Goal: Task Accomplishment & Management: Manage account settings

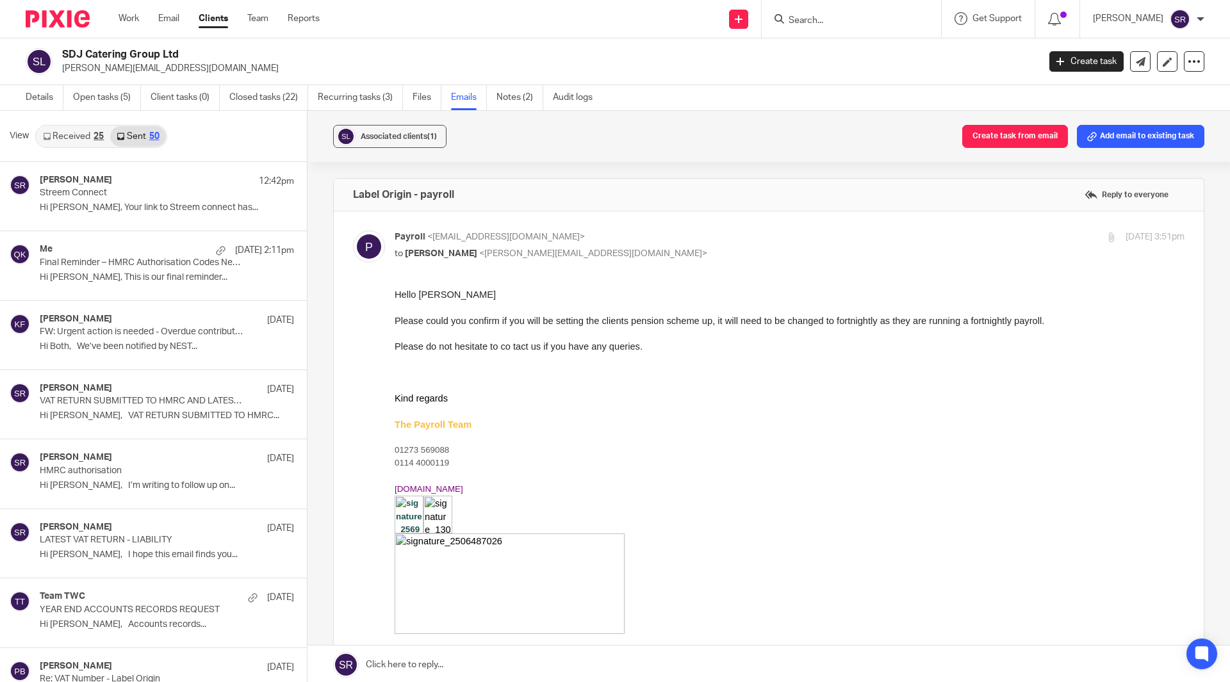
scroll to position [1730, 0]
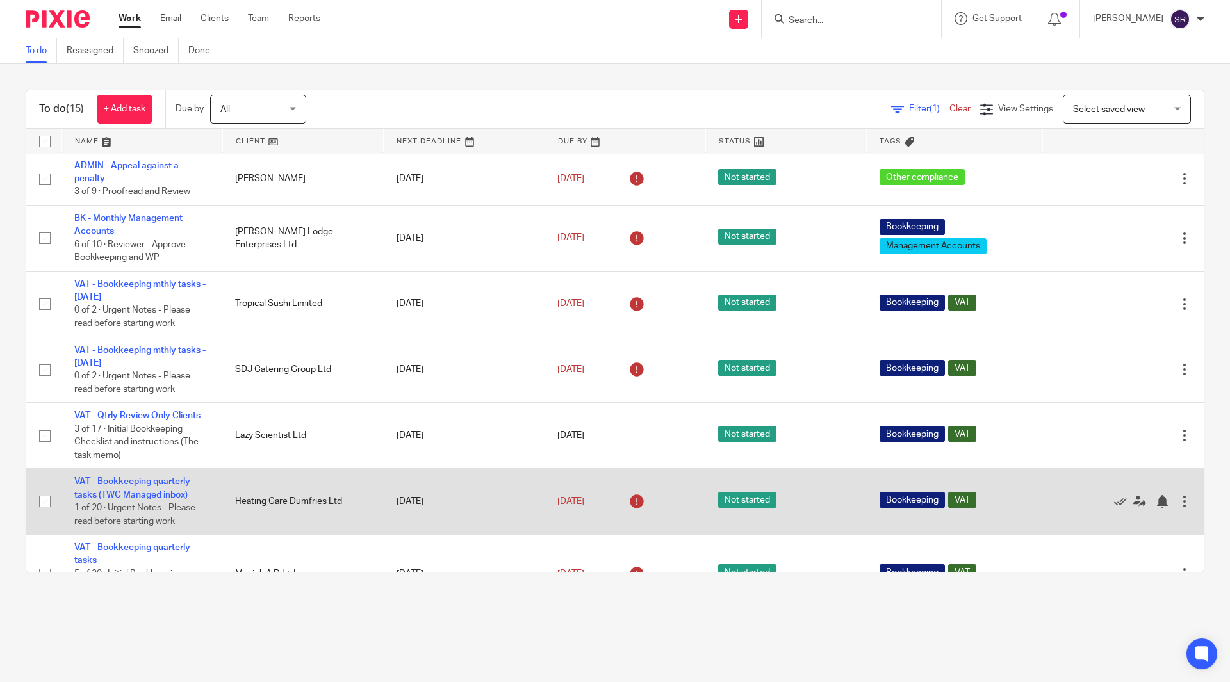
scroll to position [320, 0]
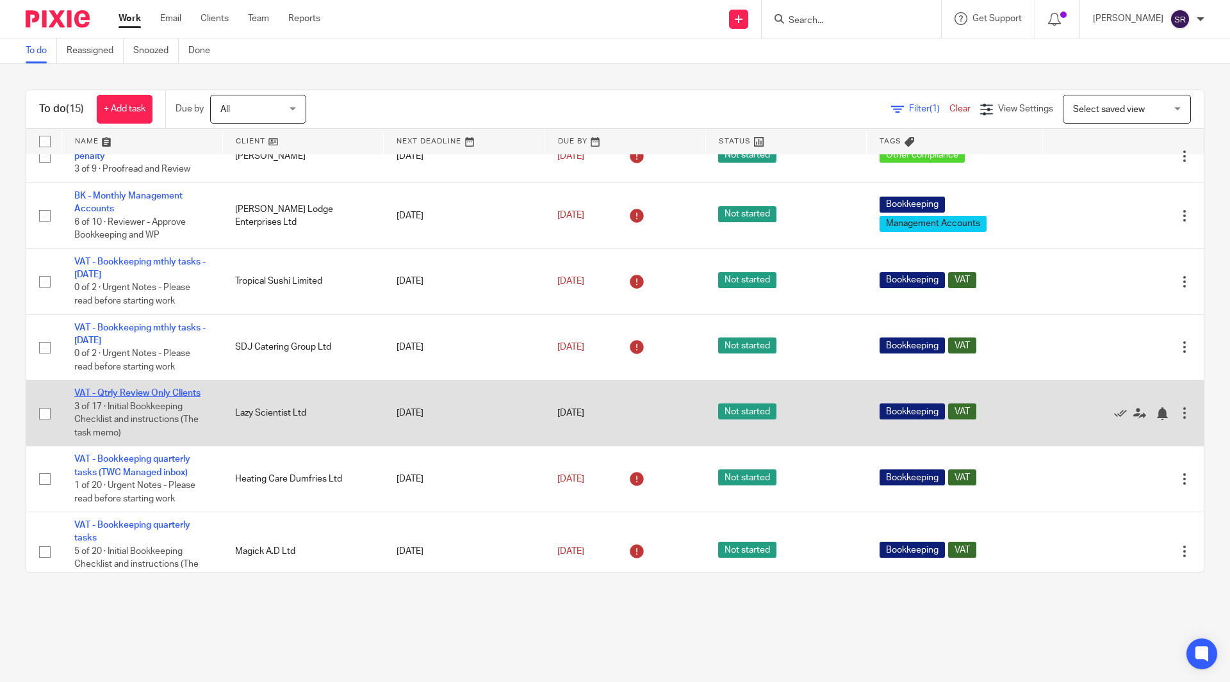
click at [130, 392] on link "VAT - Qtrly Review Only Clients" at bounding box center [137, 393] width 126 height 9
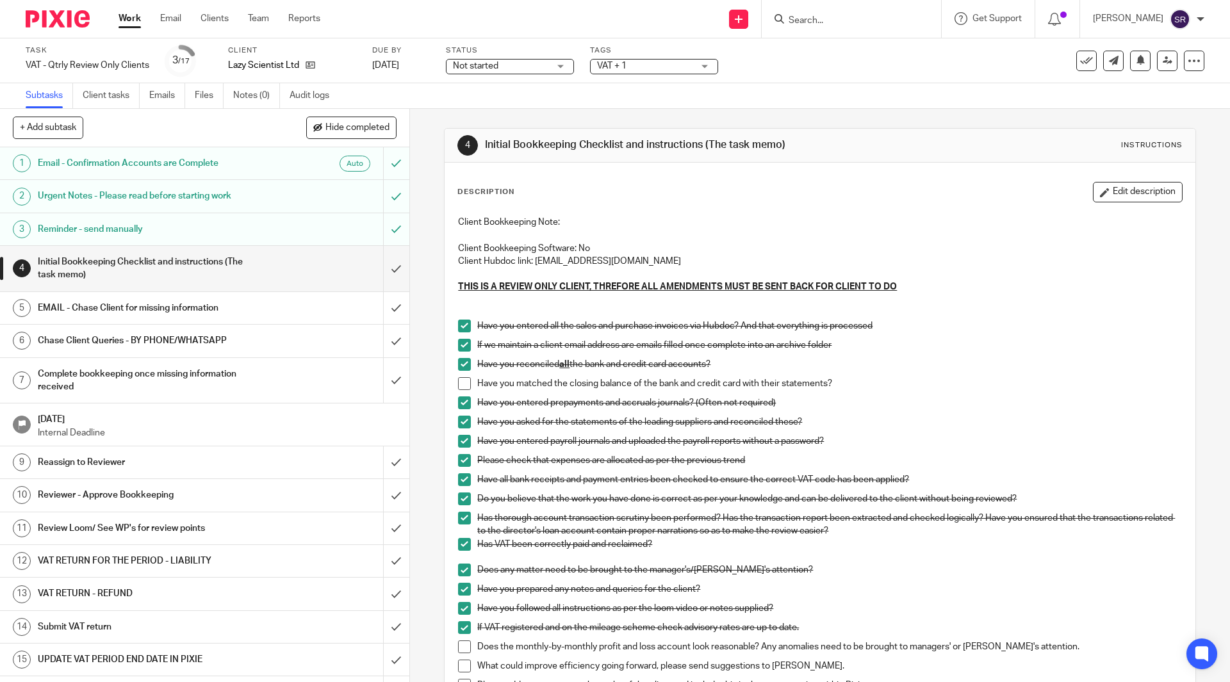
click at [460, 383] on span at bounding box center [464, 383] width 13 height 13
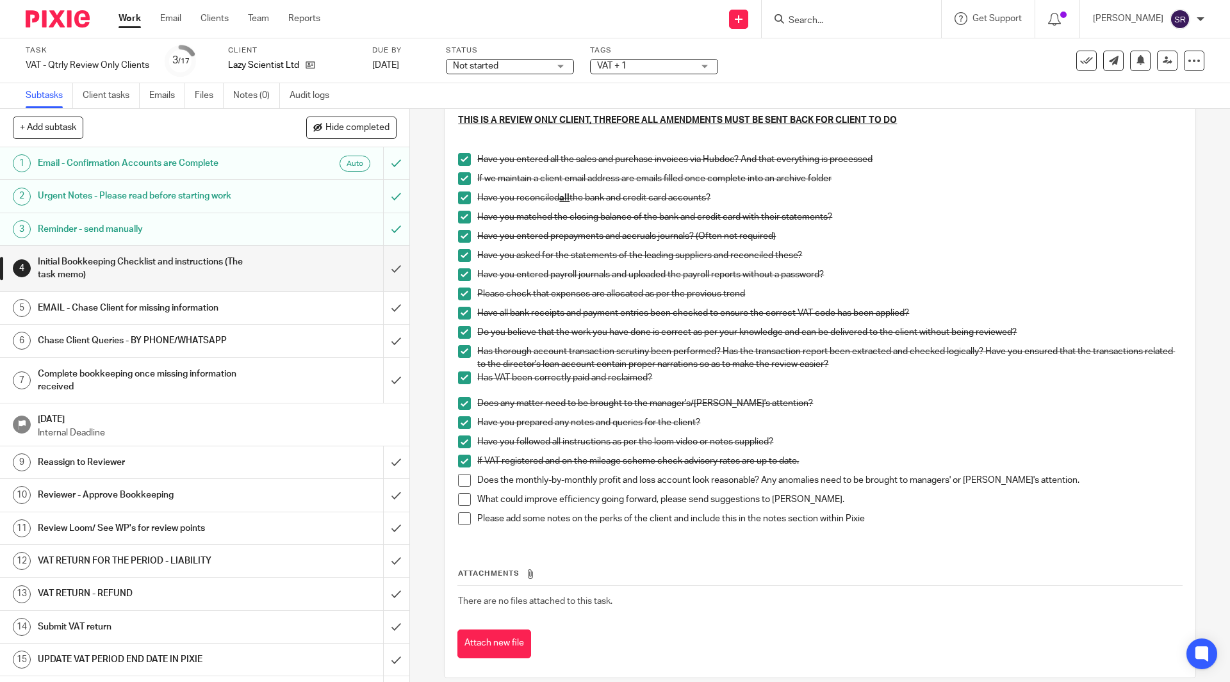
scroll to position [182, 0]
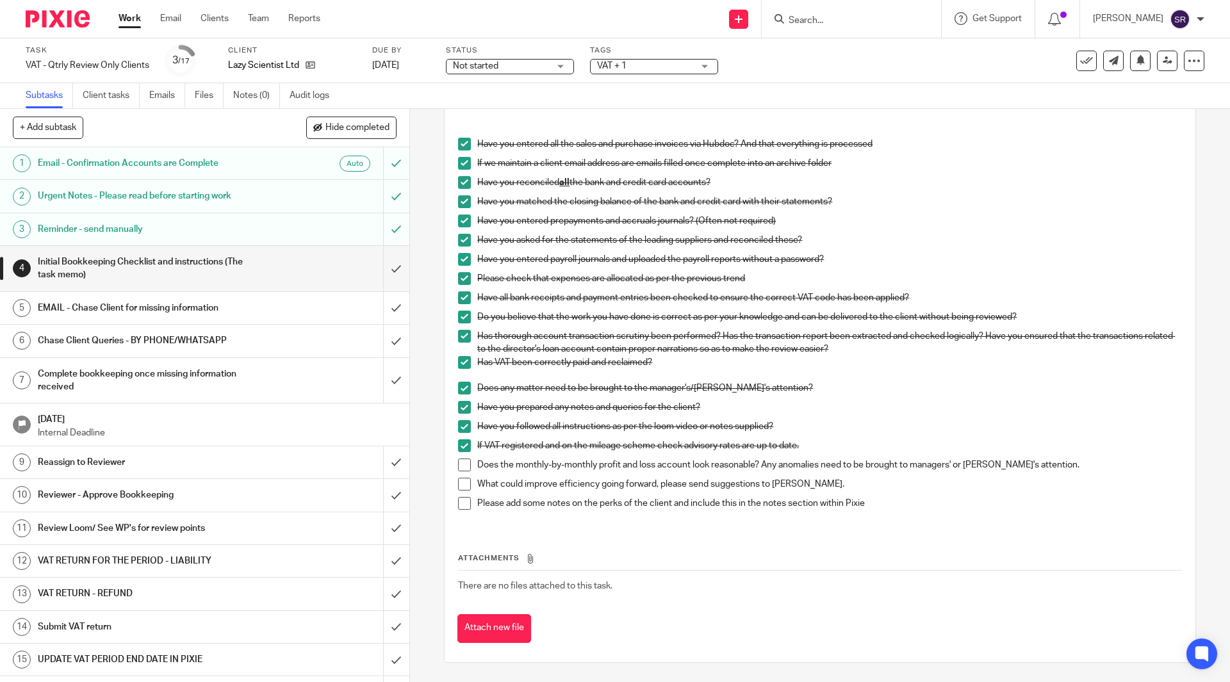
click at [461, 468] on span at bounding box center [464, 465] width 13 height 13
click at [461, 481] on span at bounding box center [464, 484] width 13 height 13
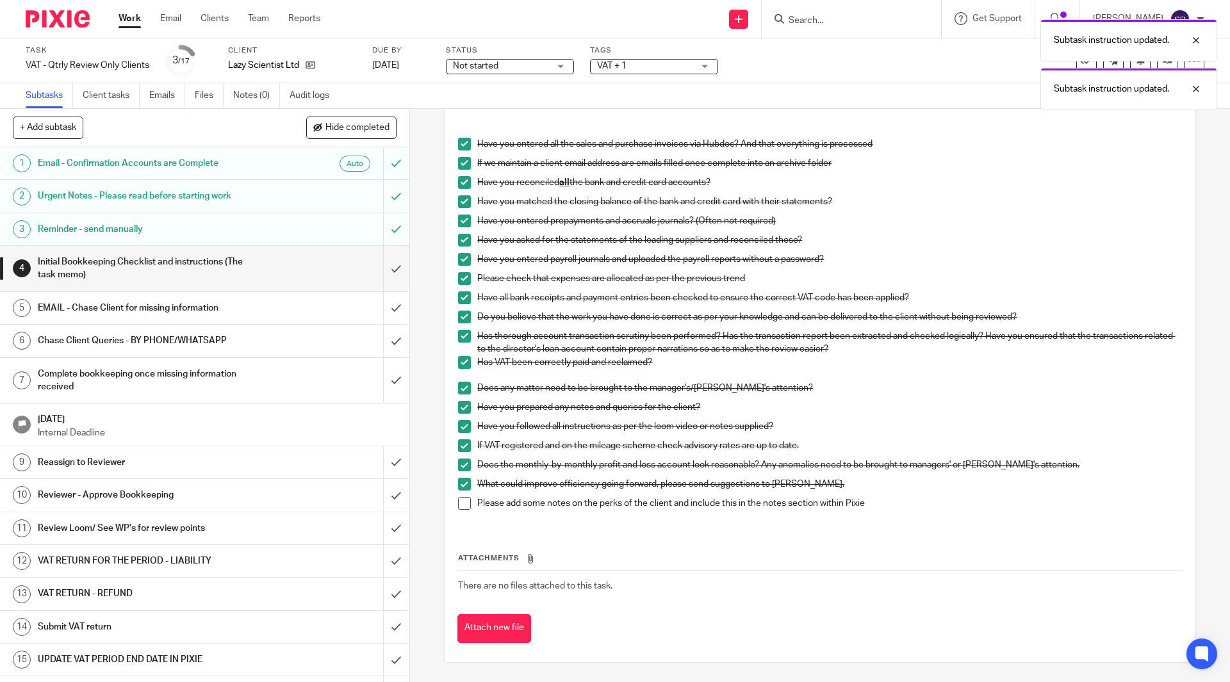
click at [458, 501] on span at bounding box center [464, 503] width 13 height 13
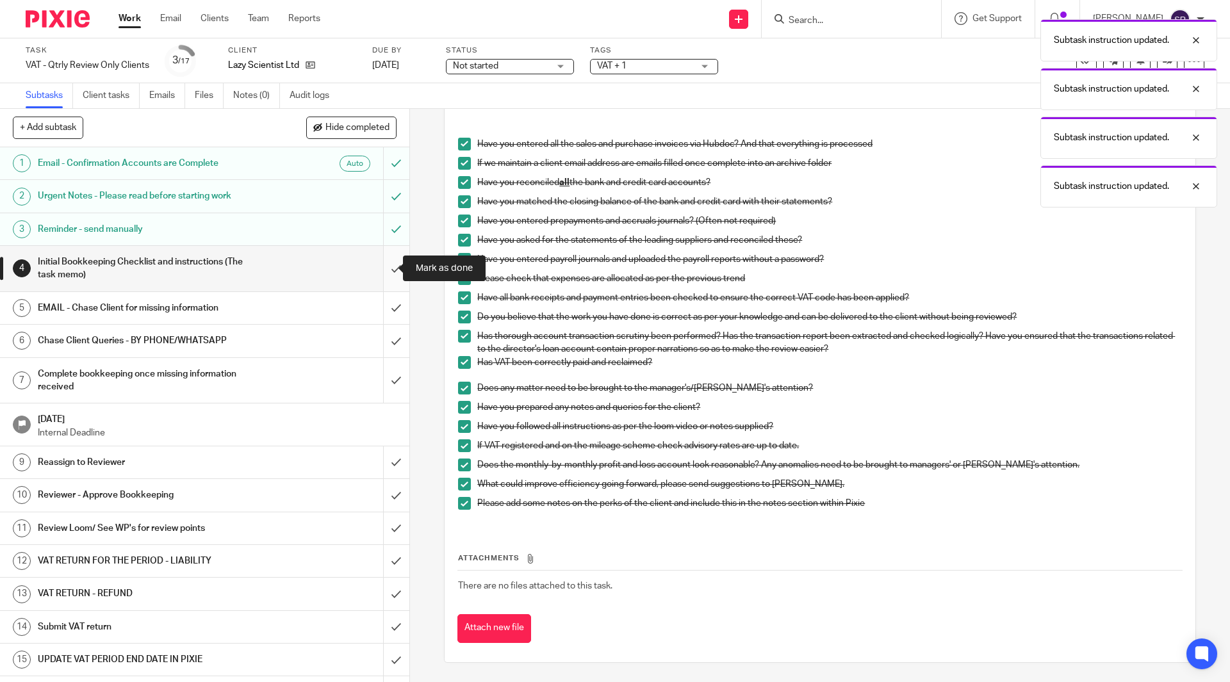
click at [379, 267] on input "submit" at bounding box center [204, 268] width 409 height 45
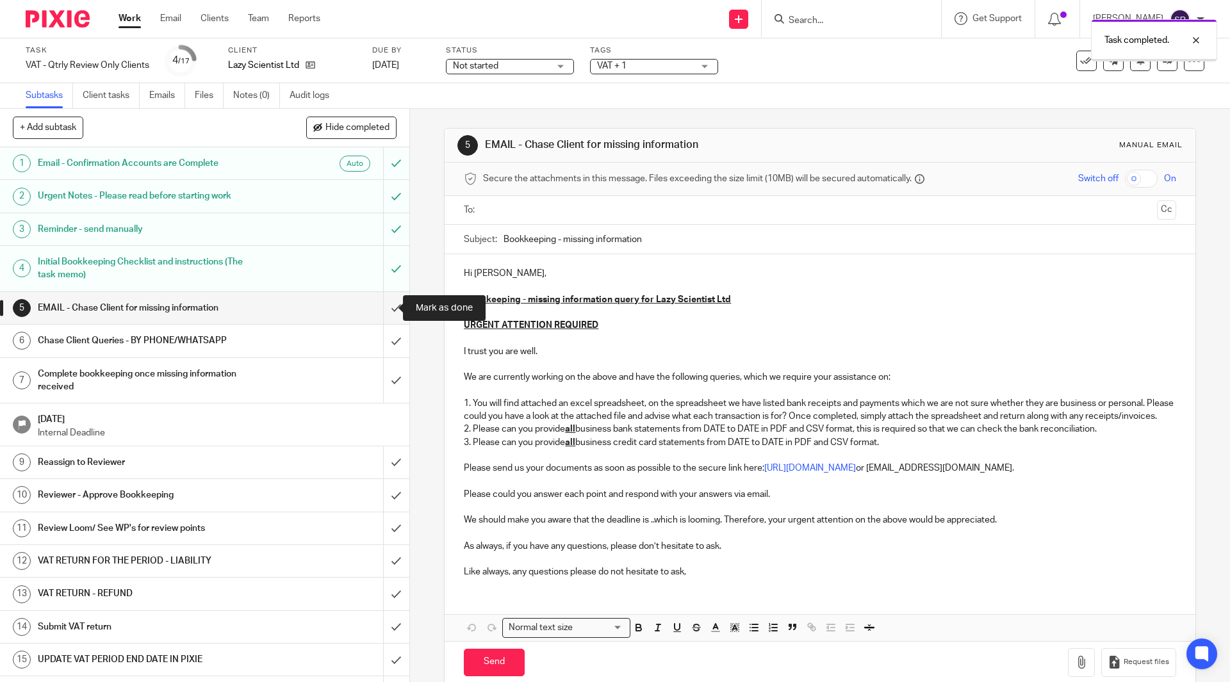
click at [388, 303] on input "submit" at bounding box center [204, 308] width 409 height 32
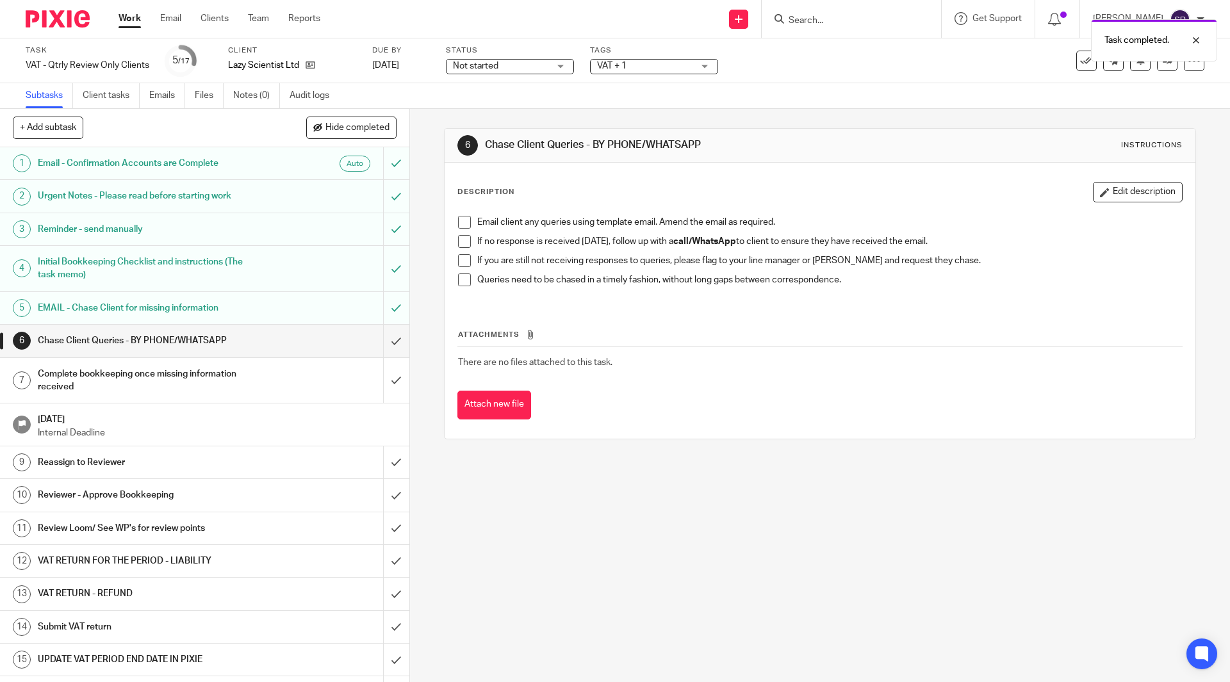
drag, startPoint x: 387, startPoint y: 341, endPoint x: 462, endPoint y: 314, distance: 79.6
click at [460, 327] on div "+ Add subtask Hide completed Cancel + Add 1 Email - Confirmation Accounts are C…" at bounding box center [615, 395] width 1230 height 573
click at [465, 215] on div "Email client any queries using template email. Amend the email as required. If …" at bounding box center [820, 256] width 736 height 93
click at [462, 224] on span at bounding box center [464, 222] width 13 height 13
click at [462, 249] on li "If no response is received in two days, follow up with a call/WhatsApp to clien…" at bounding box center [819, 244] width 723 height 19
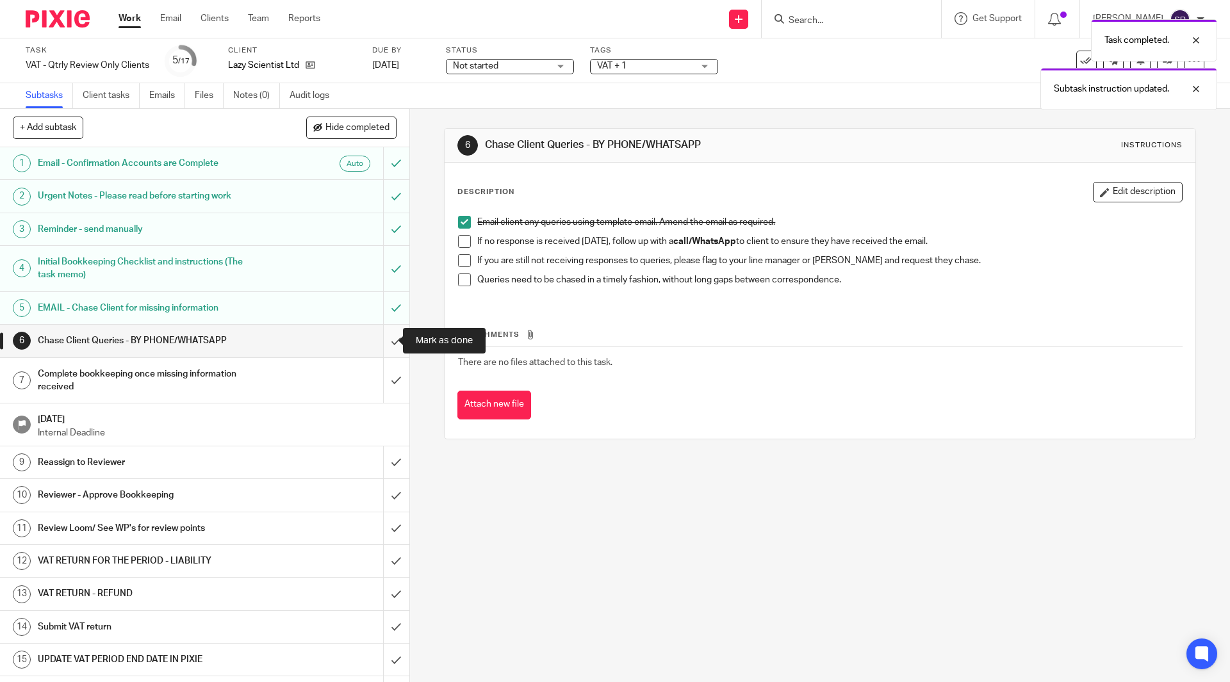
click at [383, 338] on input "submit" at bounding box center [204, 341] width 409 height 32
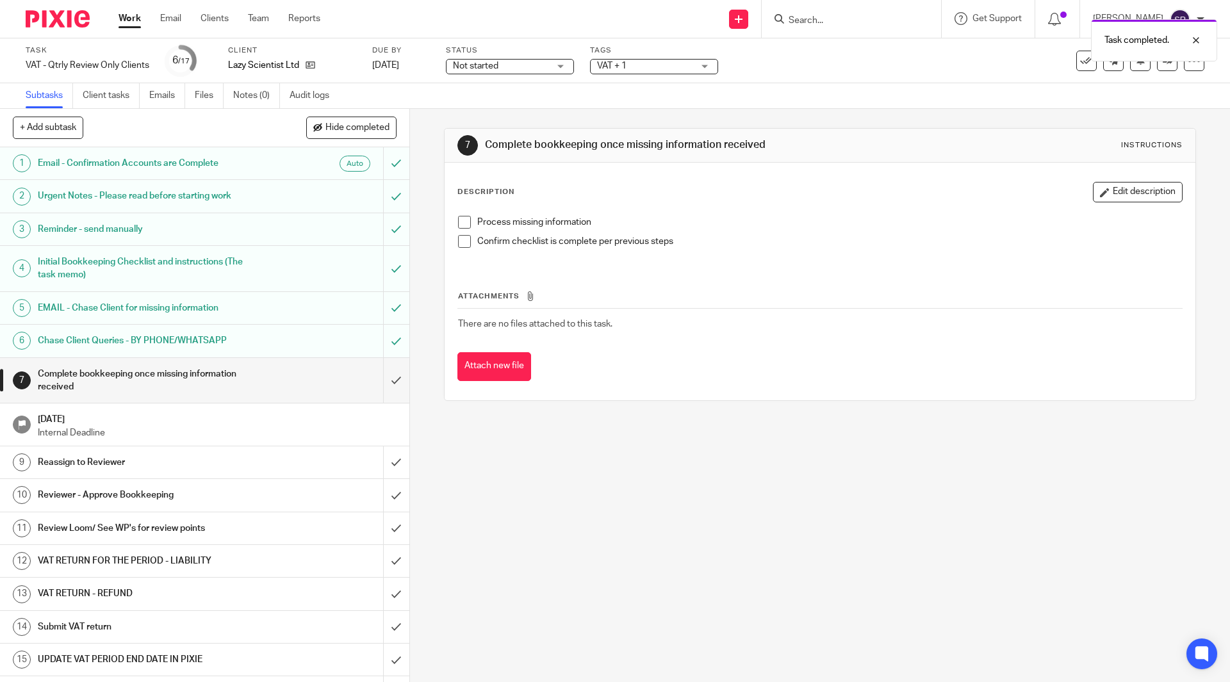
click at [463, 222] on span at bounding box center [464, 222] width 13 height 13
click at [463, 245] on span at bounding box center [464, 241] width 13 height 13
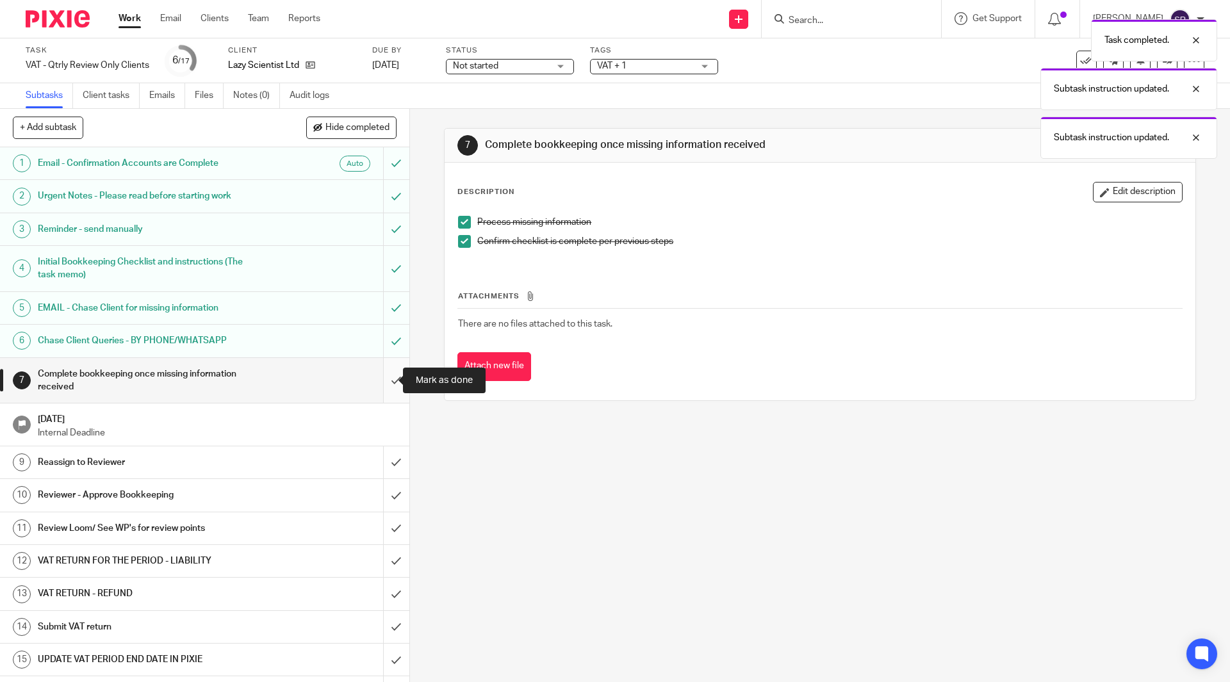
click at [385, 383] on input "submit" at bounding box center [204, 380] width 409 height 45
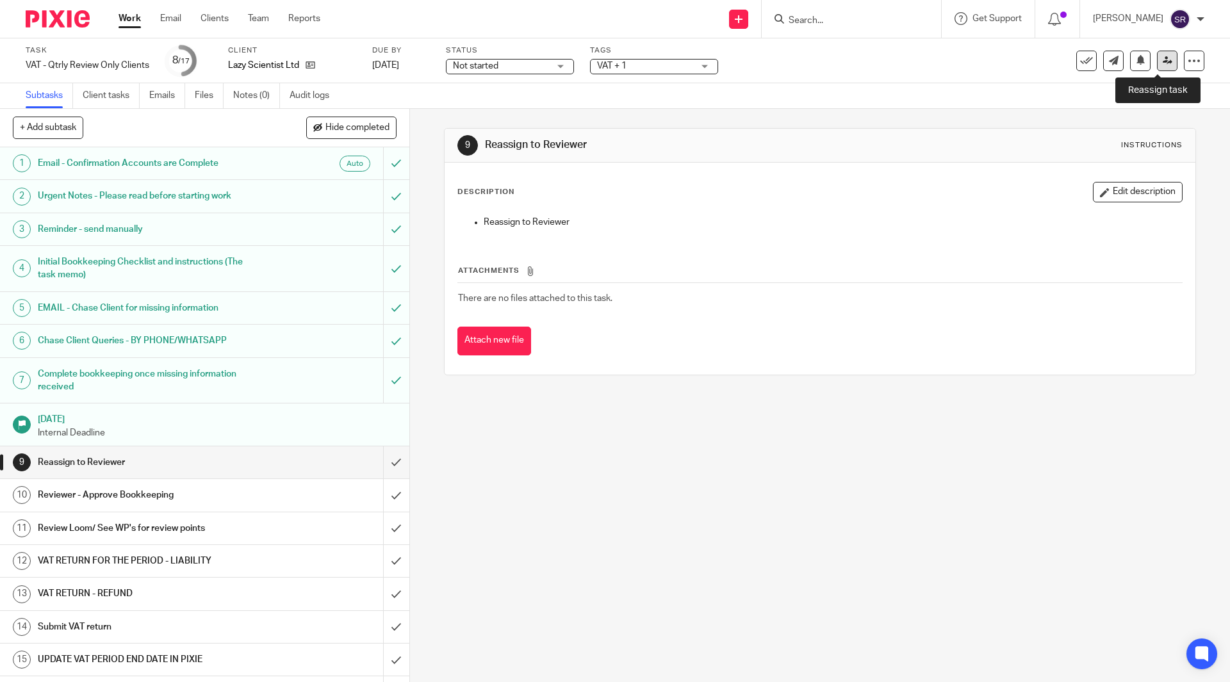
click at [1165, 67] on link at bounding box center [1167, 61] width 21 height 21
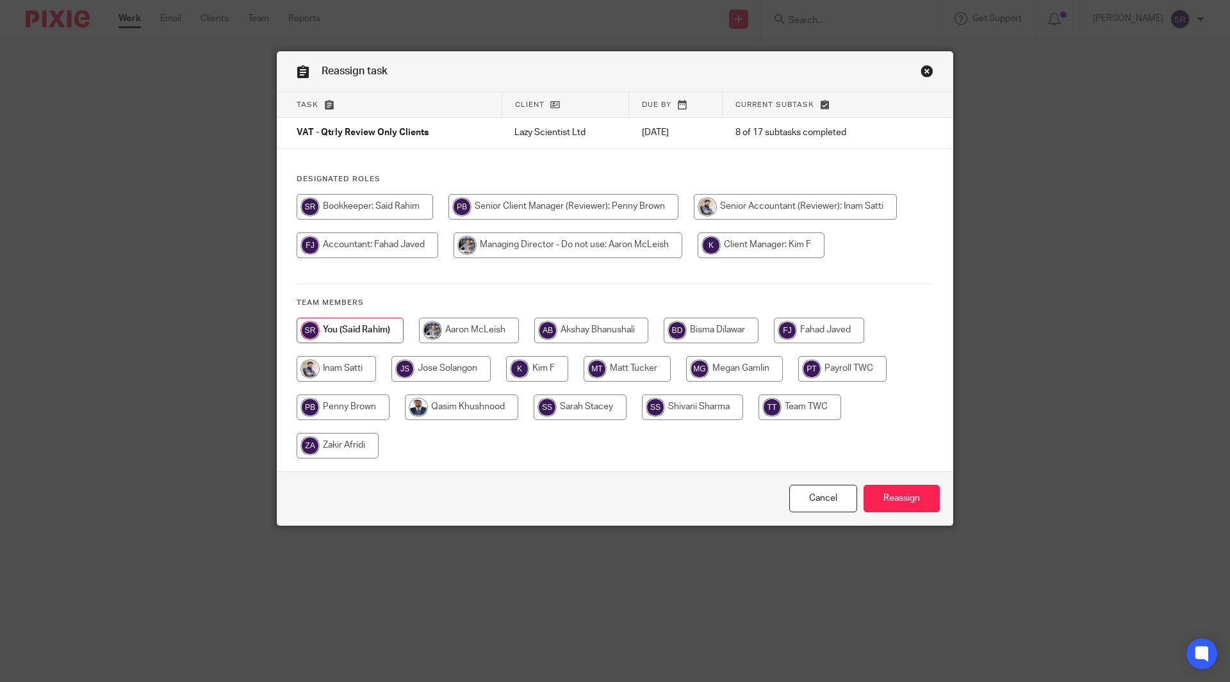
click at [773, 245] on input "radio" at bounding box center [761, 246] width 127 height 26
radio input "true"
click at [894, 495] on input "Reassign" at bounding box center [902, 499] width 76 height 28
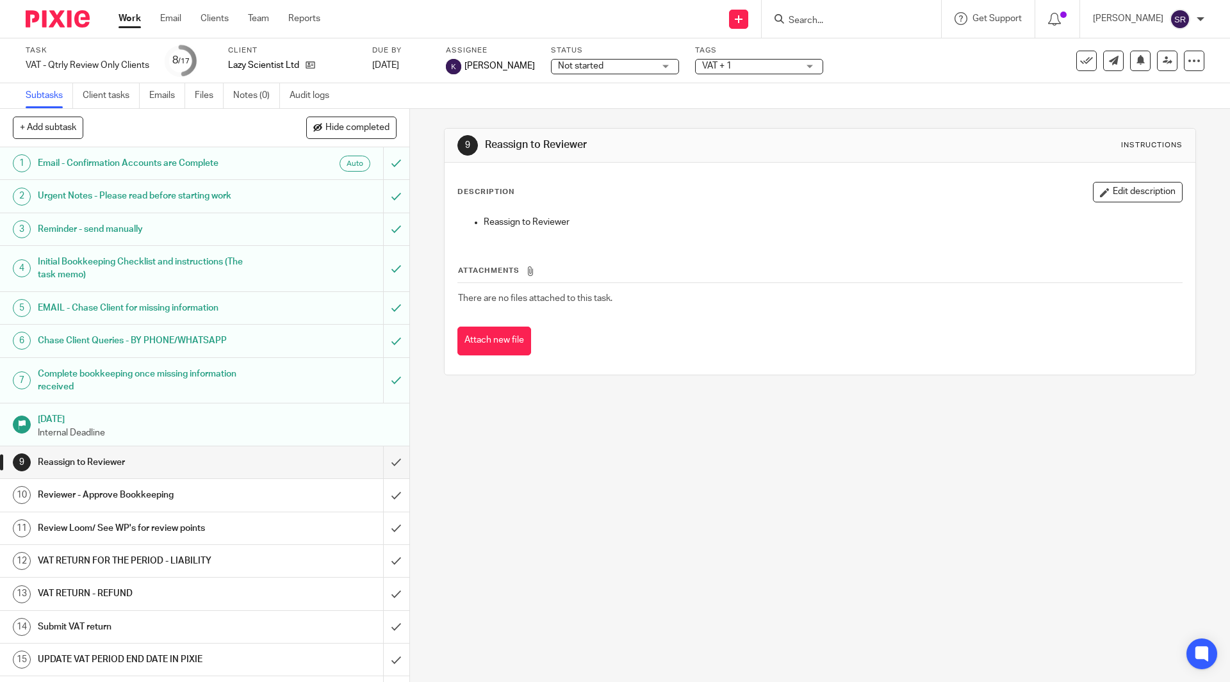
click at [122, 9] on div "Work Email Clients Team Reports Work Email Clients Team Reports Settings" at bounding box center [223, 19] width 234 height 38
click at [124, 15] on link "Work" at bounding box center [130, 18] width 22 height 13
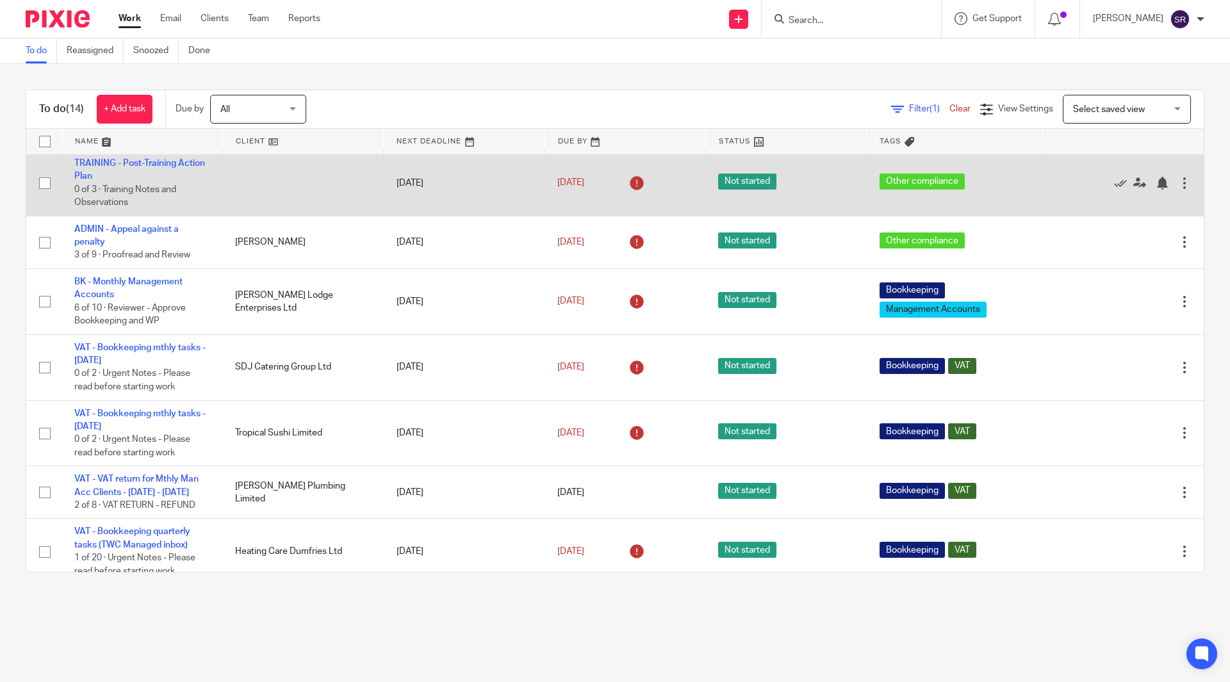
scroll to position [256, 0]
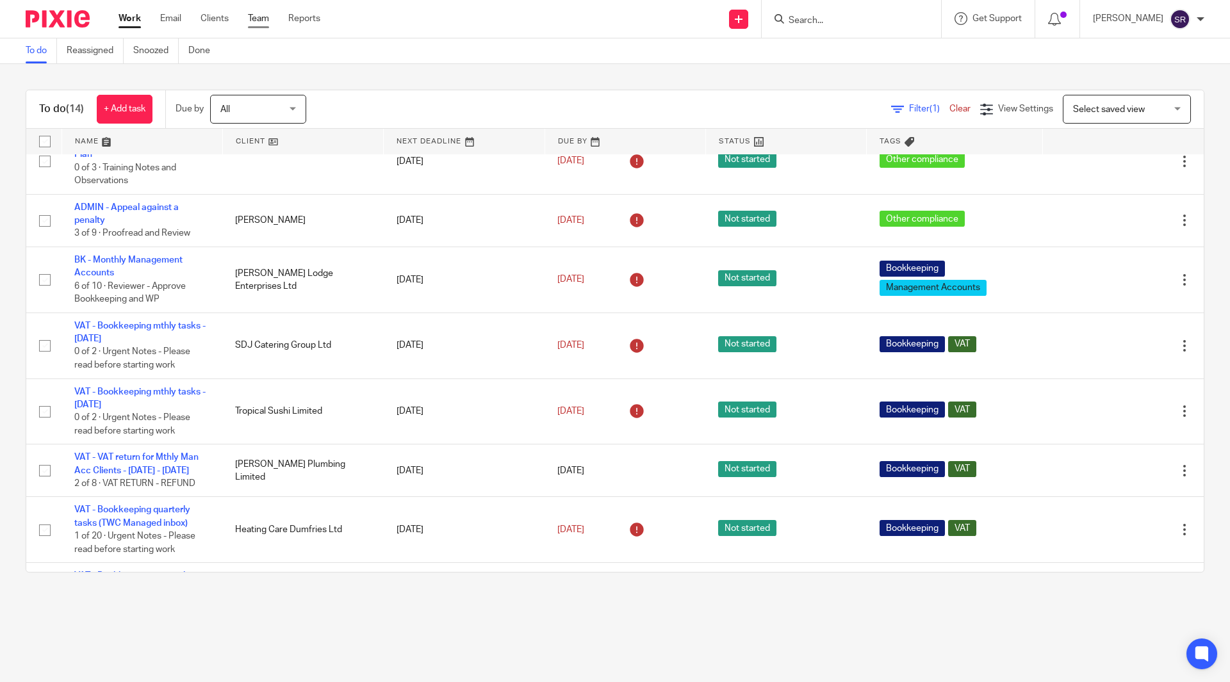
click at [252, 14] on link "Team" at bounding box center [258, 18] width 21 height 13
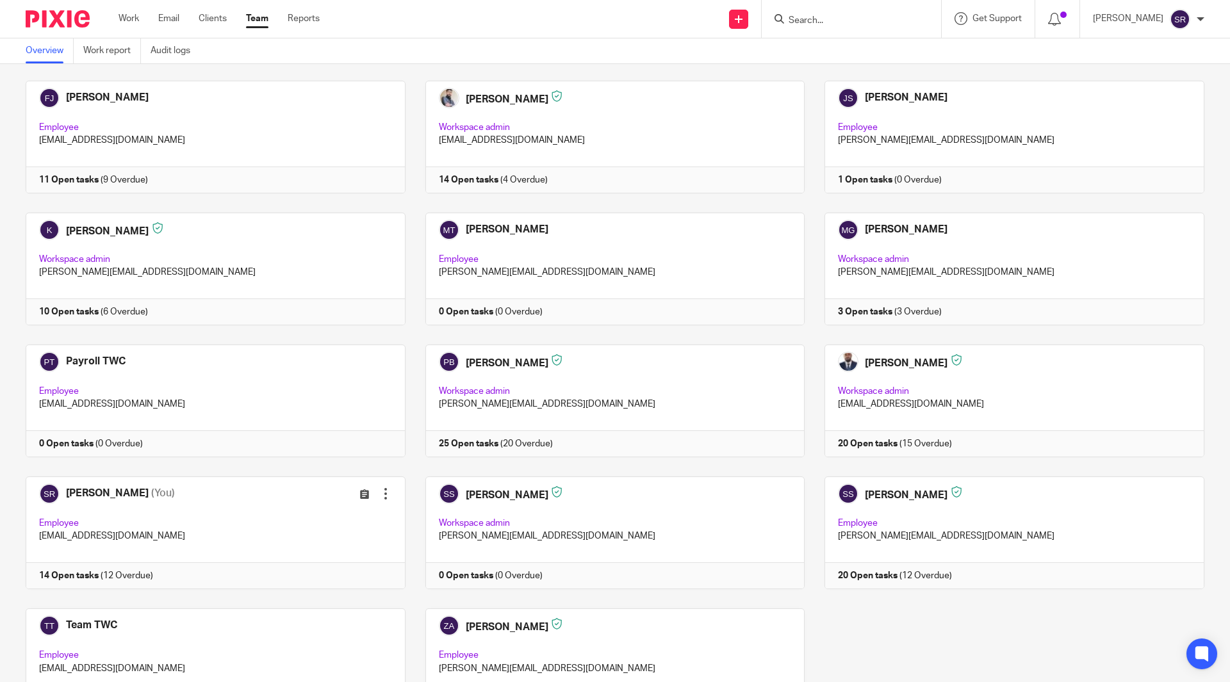
scroll to position [273, 0]
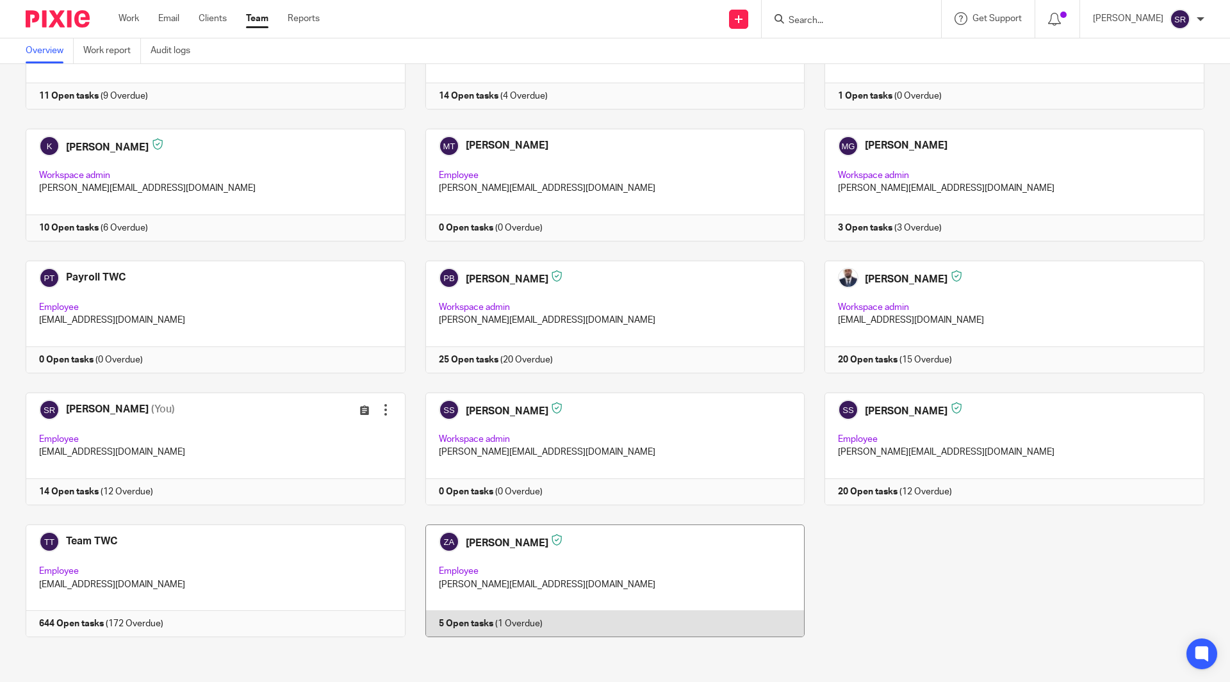
click at [453, 561] on link at bounding box center [606, 581] width 400 height 113
click at [462, 563] on link at bounding box center [606, 581] width 400 height 113
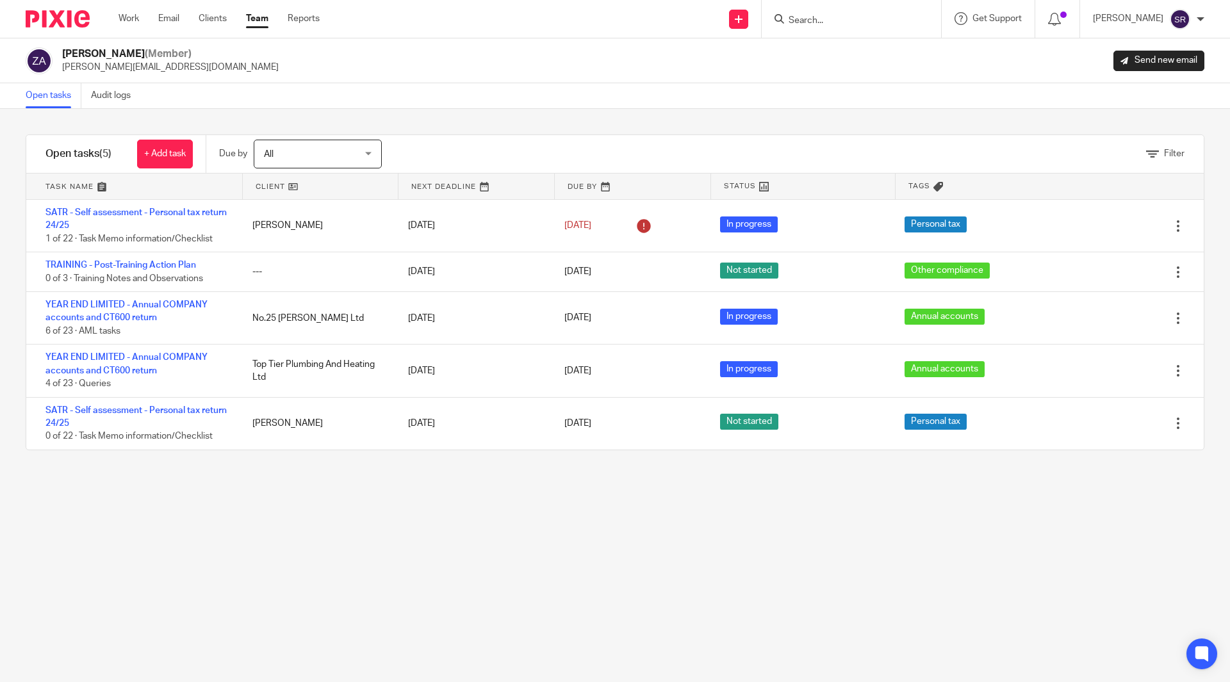
click at [266, 22] on link "Team" at bounding box center [257, 18] width 22 height 13
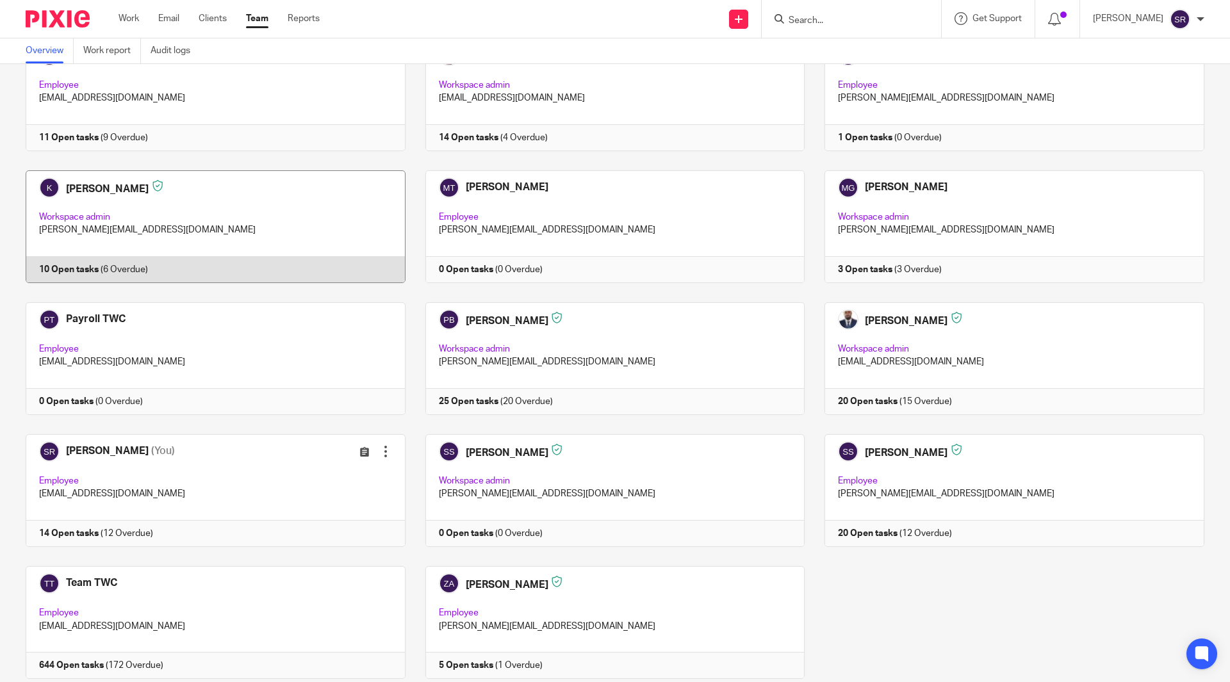
scroll to position [209, 0]
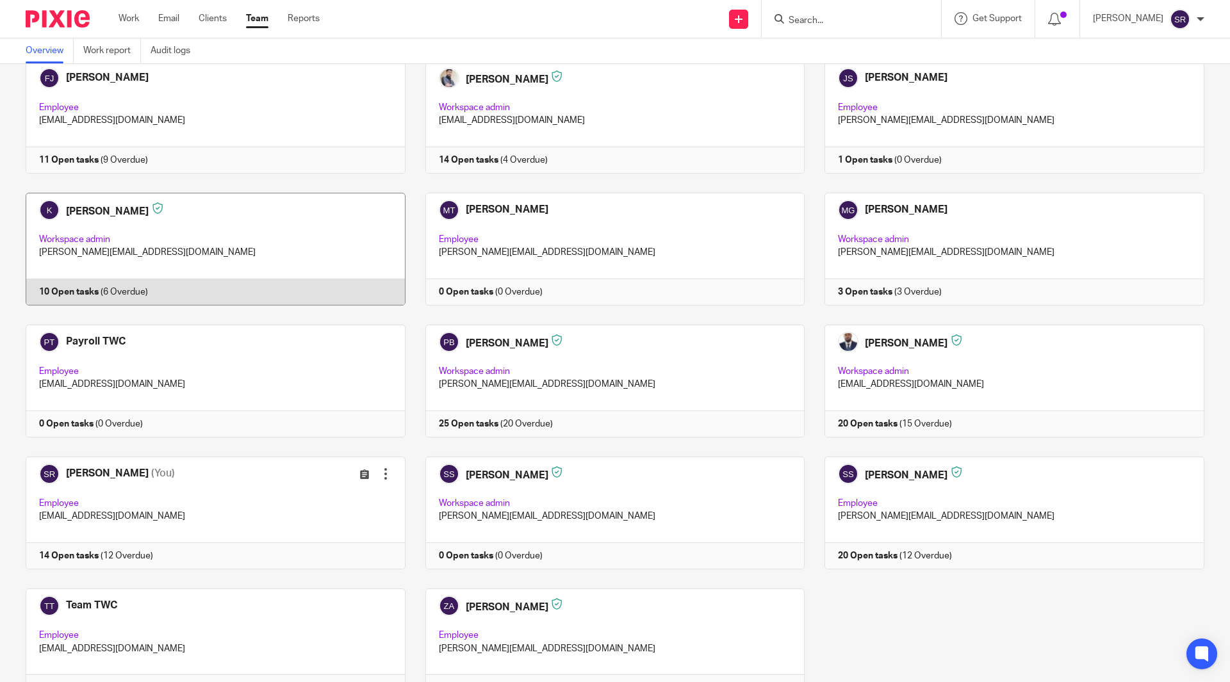
click at [144, 240] on link at bounding box center [206, 249] width 400 height 113
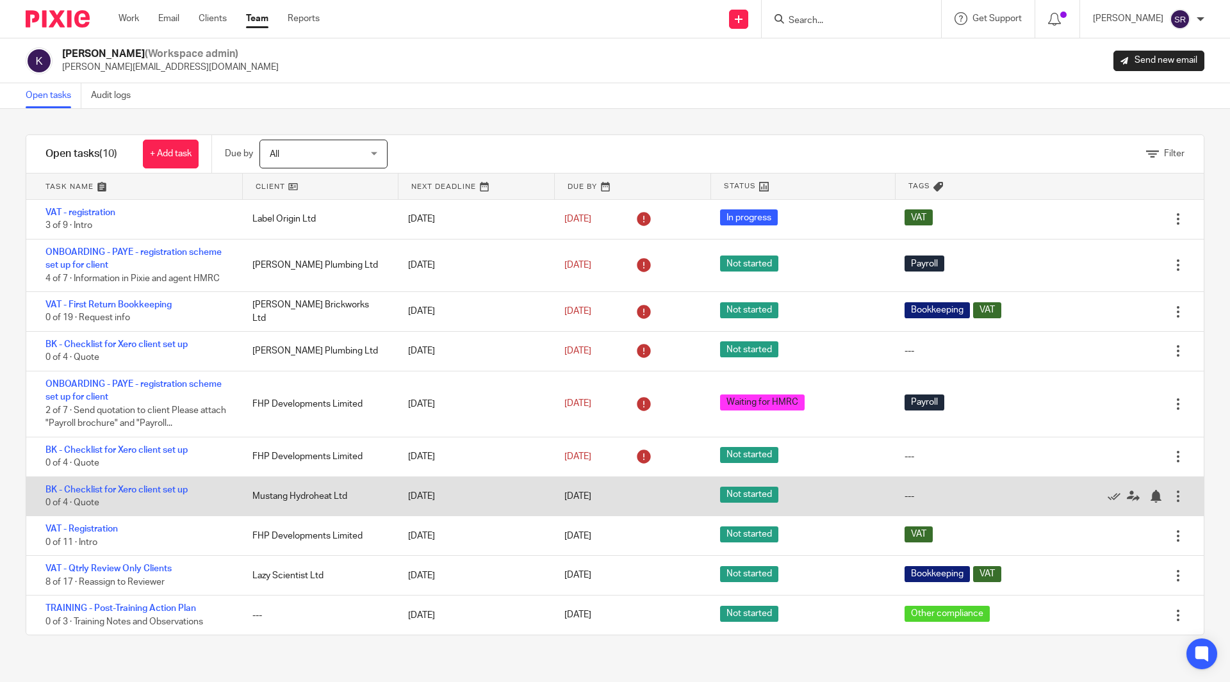
drag, startPoint x: 242, startPoint y: 495, endPoint x: 344, endPoint y: 495, distance: 101.9
click at [344, 495] on div "Mustang Hydroheat Ltd" at bounding box center [318, 497] width 156 height 26
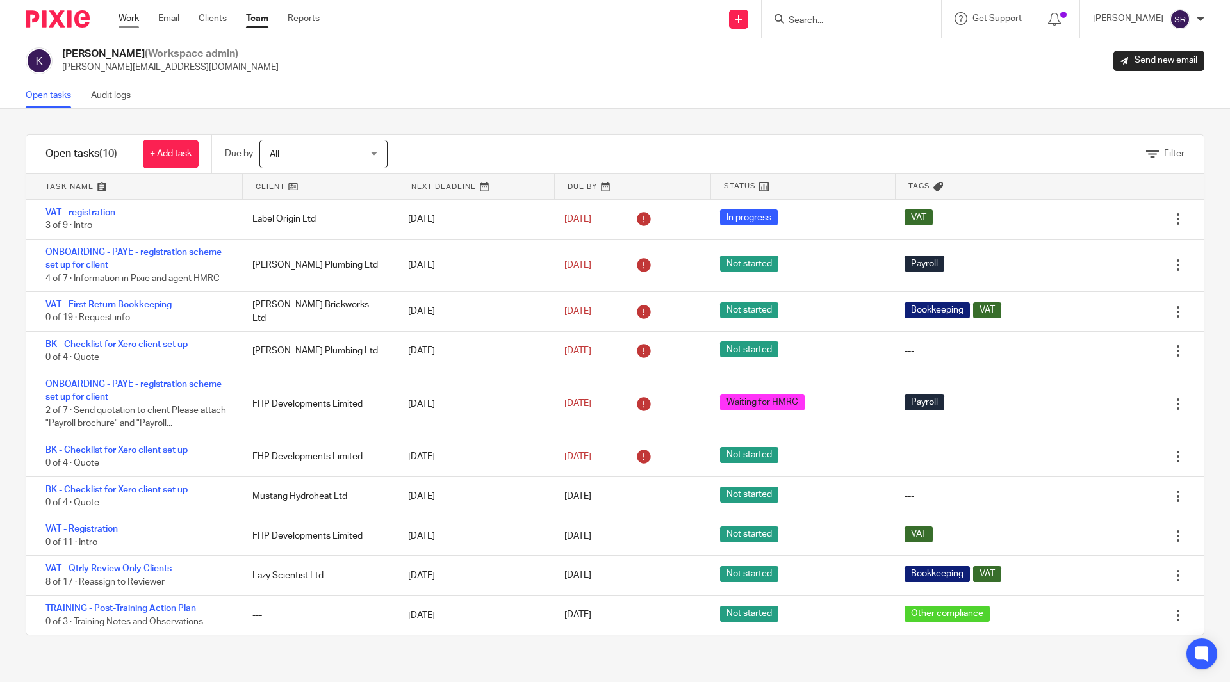
click at [128, 16] on link "Work" at bounding box center [129, 18] width 21 height 13
